Goal: Transaction & Acquisition: Purchase product/service

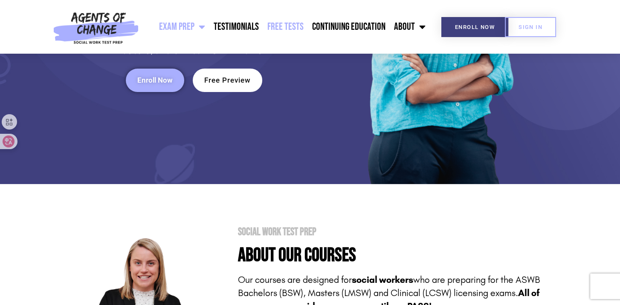
scroll to position [171, 0]
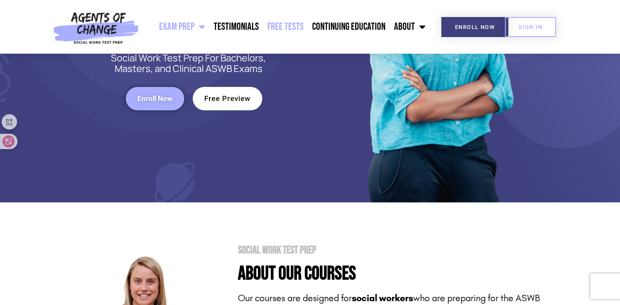
click at [293, 25] on link "Free Tests" at bounding box center [285, 26] width 45 height 21
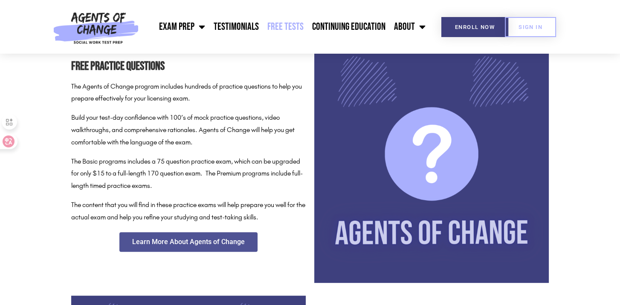
scroll to position [427, 0]
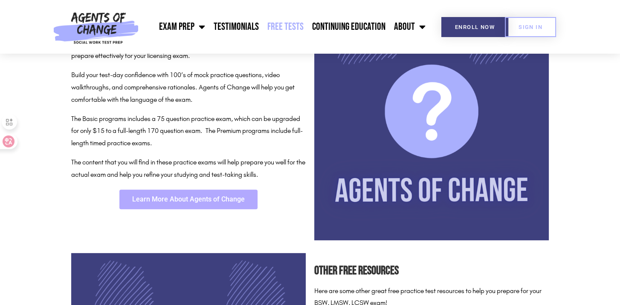
click at [215, 194] on link "Learn More About Agents of Change" at bounding box center [188, 200] width 138 height 20
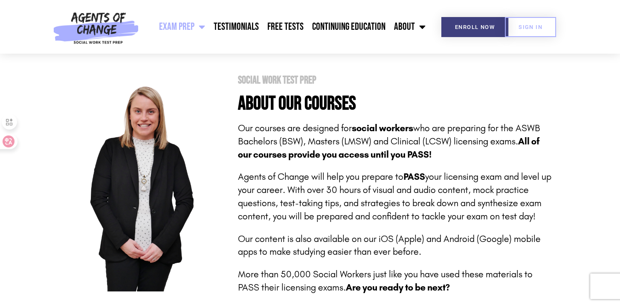
scroll to position [299, 0]
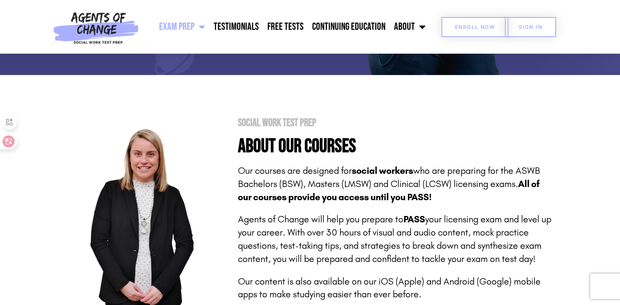
click at [487, 29] on span "Enroll Now" at bounding box center [475, 27] width 40 height 6
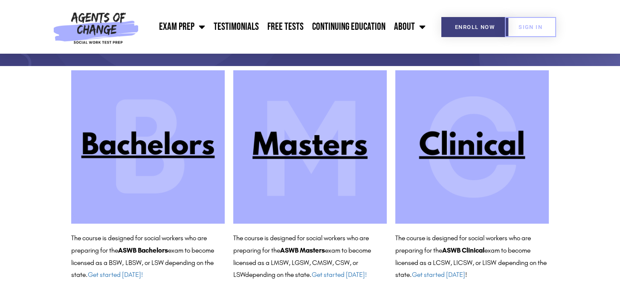
scroll to position [71, 0]
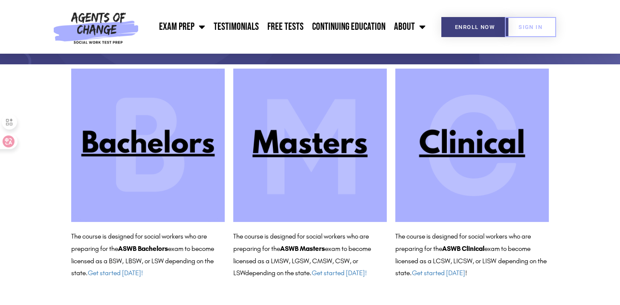
click at [330, 147] on img at bounding box center [310, 146] width 154 height 154
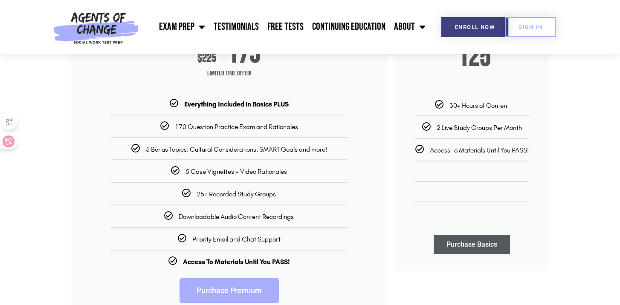
scroll to position [171, 0]
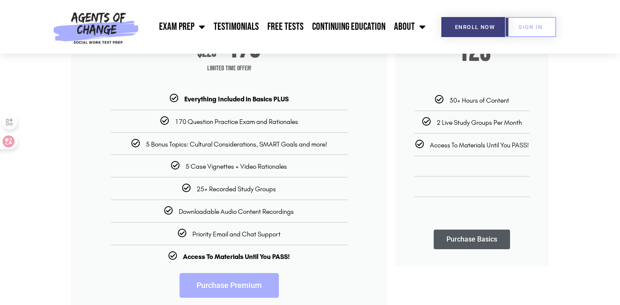
click at [244, 280] on link "Purchase Premium" at bounding box center [229, 285] width 99 height 25
